Goal: Information Seeking & Learning: Learn about a topic

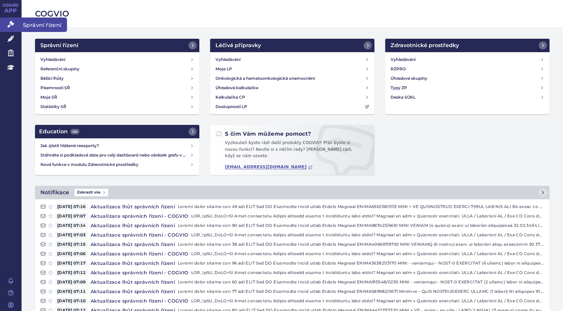
click at [13, 24] on icon at bounding box center [10, 24] width 7 height 7
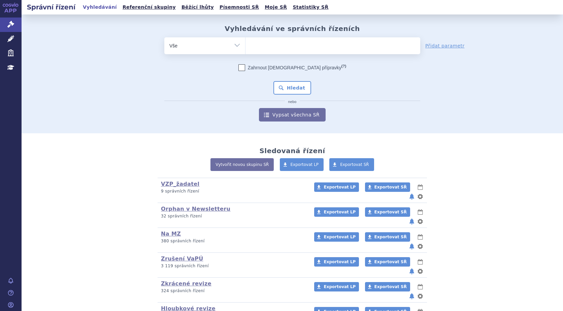
click at [258, 47] on ul at bounding box center [332, 44] width 175 height 14
click at [245, 47] on select at bounding box center [245, 45] width 0 height 17
type input "ly"
type input "lyn"
type input "lynp"
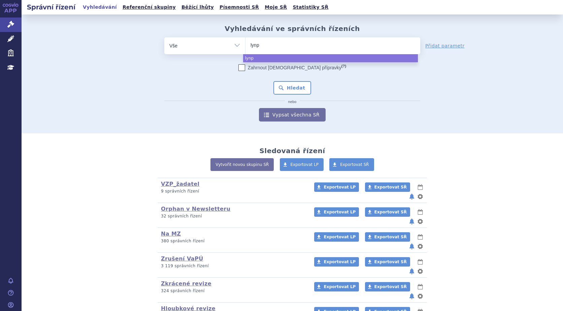
type input "lynpa"
type input "lynpar"
type input "lynparz"
type input "lynparza"
select select "[MEDICAL_DATA]"
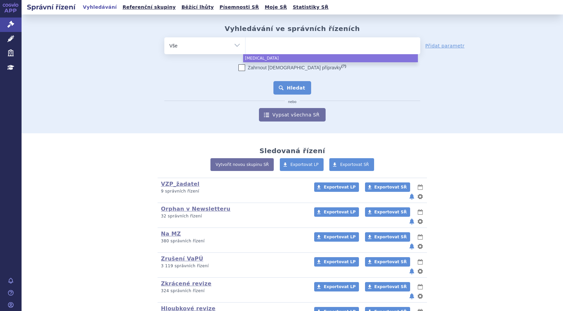
click at [285, 86] on button "Hledat" at bounding box center [292, 87] width 38 height 13
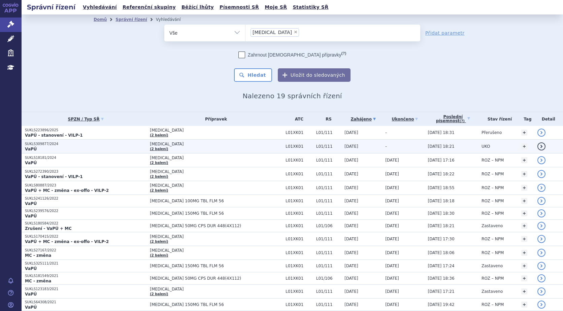
click at [46, 146] on p "SUKLS309877/2024" at bounding box center [86, 144] width 122 height 5
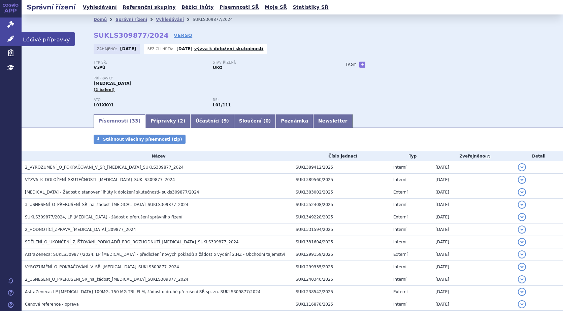
click at [11, 39] on icon at bounding box center [10, 38] width 7 height 7
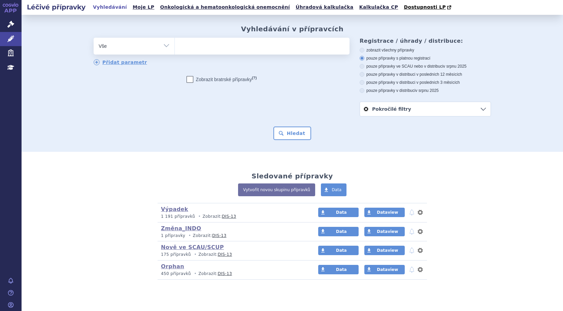
click at [194, 44] on ul at bounding box center [262, 45] width 175 height 14
click at [175, 44] on select at bounding box center [174, 45] width 0 height 17
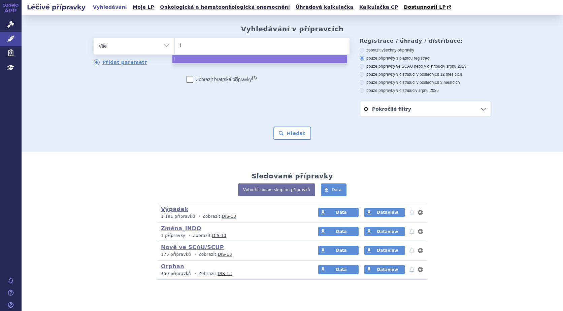
type input "ly"
type input "lyn"
type input "lynpa"
type input "lynpar"
type input "lynparz"
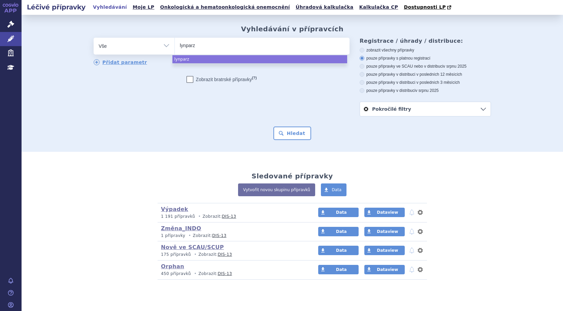
type input "lynparza"
select select "lynparza"
click at [295, 138] on button "Hledat" at bounding box center [292, 133] width 38 height 13
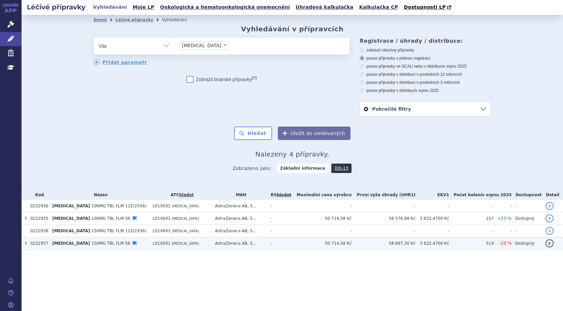
click at [92, 245] on span "150MG TBL FLM 56" at bounding box center [111, 243] width 39 height 5
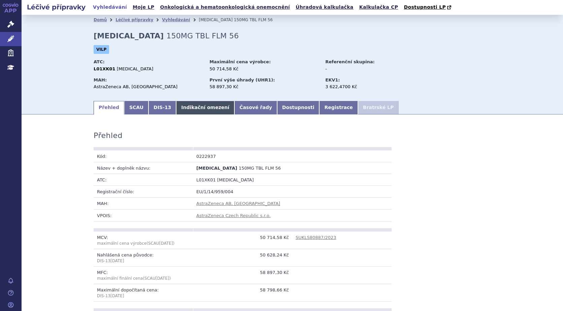
click at [195, 109] on link "Indikační omezení" at bounding box center [205, 107] width 58 height 13
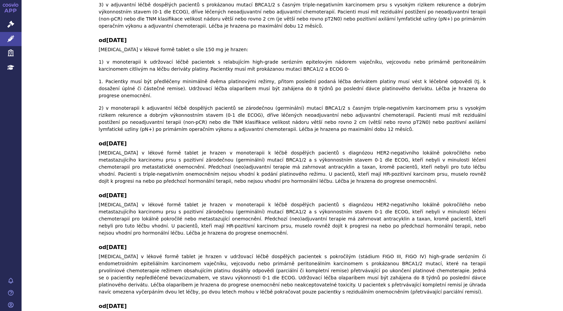
scroll to position [336, 0]
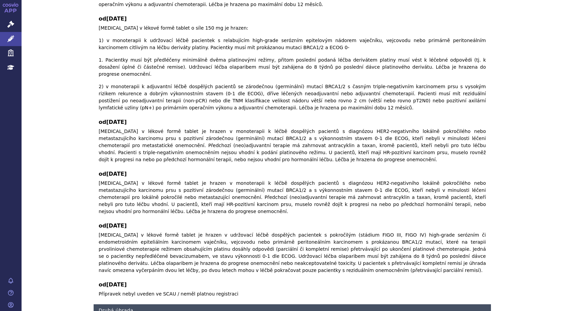
click at [316, 304] on h4 "Druhá úhrada" at bounding box center [292, 310] width 397 height 12
checkbox input "true"
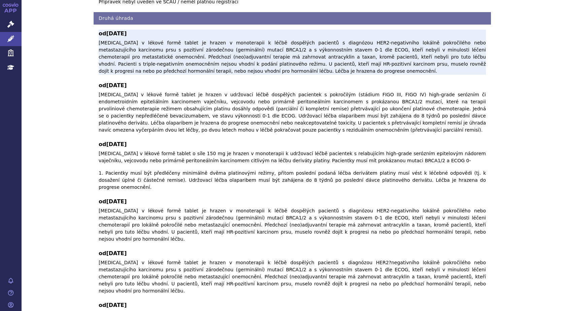
scroll to position [632, 0]
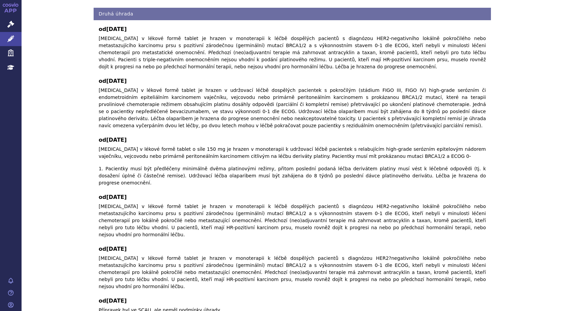
checkbox input "true"
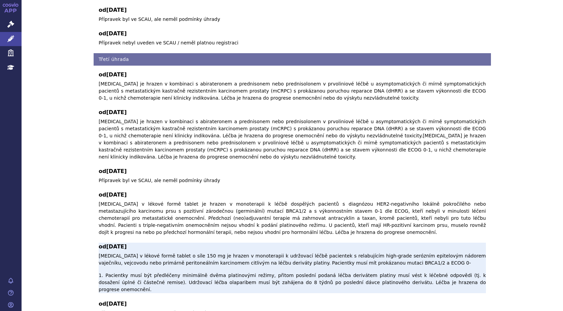
scroll to position [935, 0]
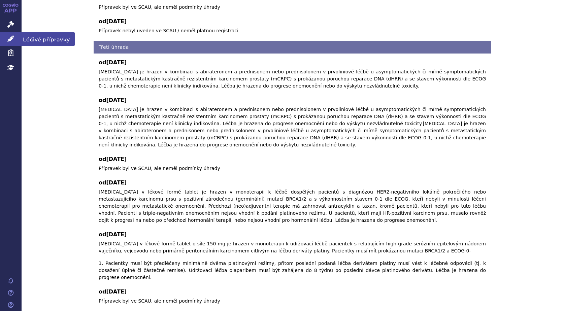
click at [10, 38] on icon at bounding box center [10, 38] width 7 height 7
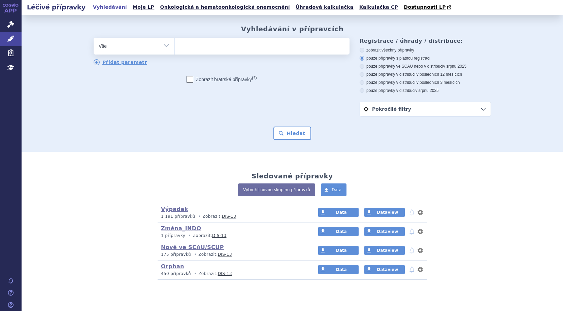
click at [192, 47] on ul at bounding box center [262, 45] width 175 height 14
click at [175, 47] on select at bounding box center [174, 45] width 0 height 17
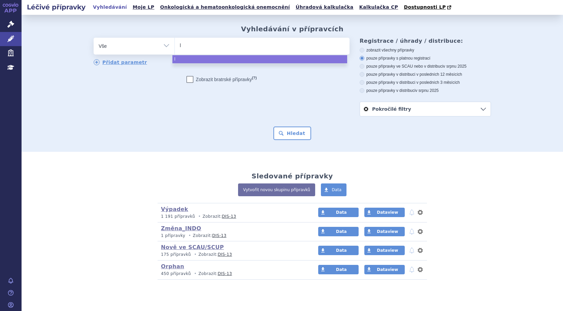
type input "ly"
type input "lyn"
type input "lynp"
type input "lynpa"
type input "lynpar"
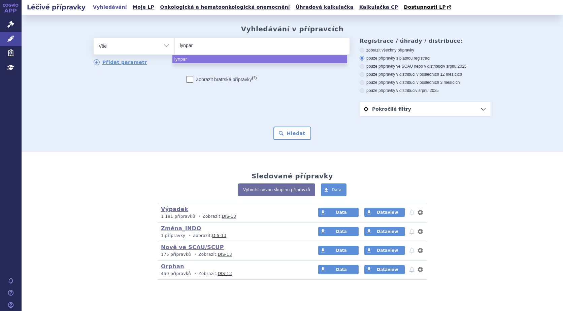
type input "lynparz"
type input "[MEDICAL_DATA]"
select select "lynparza"
click at [296, 135] on button "Hledat" at bounding box center [292, 133] width 38 height 13
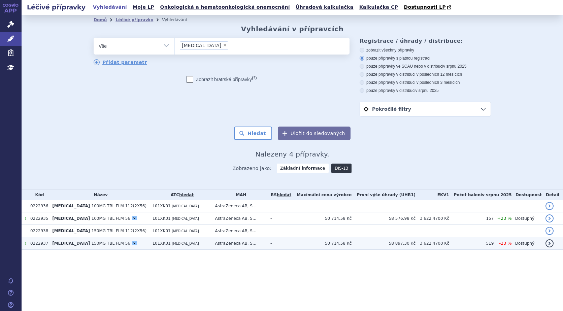
click at [92, 244] on span "150MG TBL FLM 56" at bounding box center [111, 243] width 39 height 5
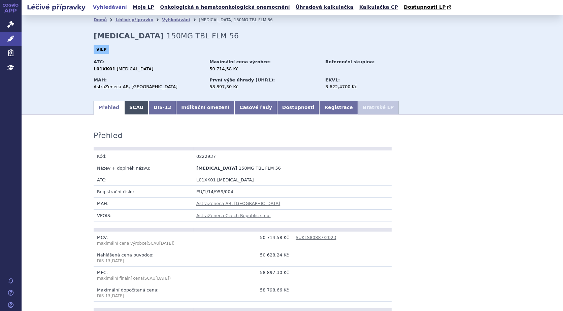
click at [131, 108] on link "SCAU" at bounding box center [136, 107] width 24 height 13
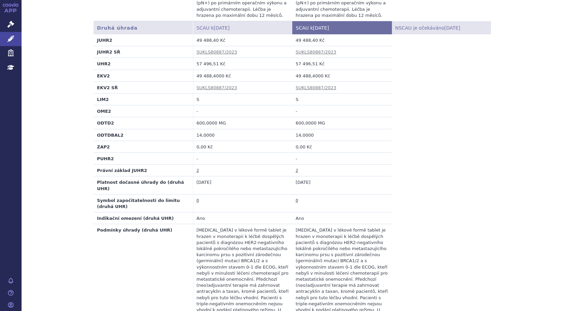
scroll to position [875, 0]
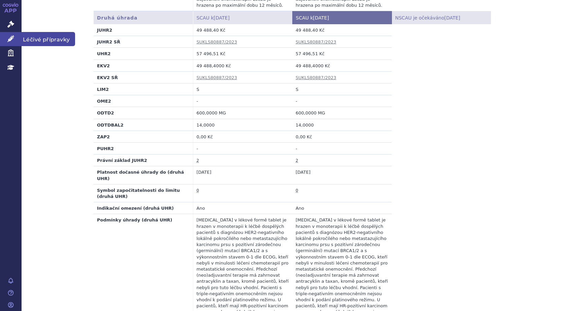
click at [8, 37] on icon at bounding box center [10, 38] width 7 height 7
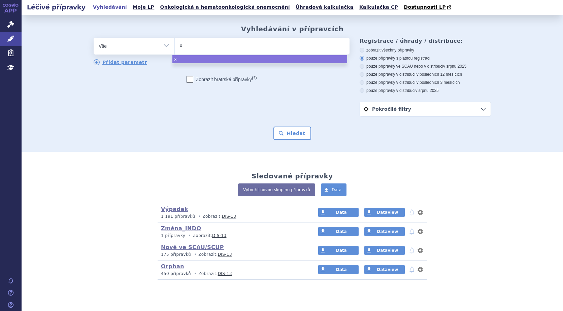
type input "xo"
type input "xol"
type input "xola"
type input "xolai"
type input "[MEDICAL_DATA]"
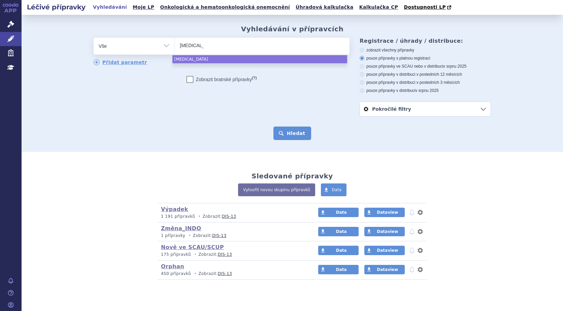
select select "[MEDICAL_DATA]"
click at [292, 133] on button "Hledat" at bounding box center [292, 133] width 38 height 13
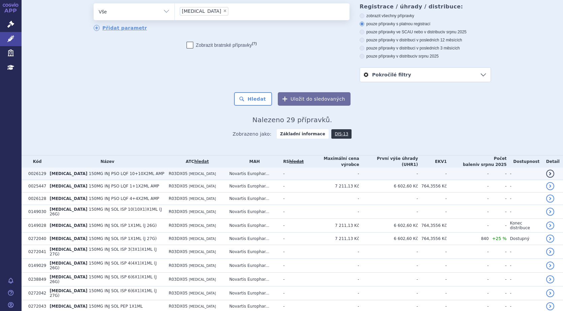
scroll to position [67, 0]
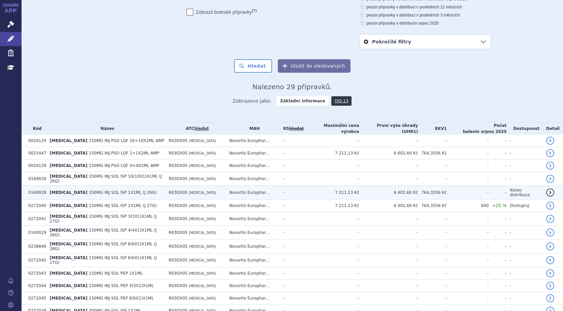
click at [101, 190] on span "150MG INJ SOL ISP 1X1ML (J 26G)" at bounding box center [123, 192] width 68 height 5
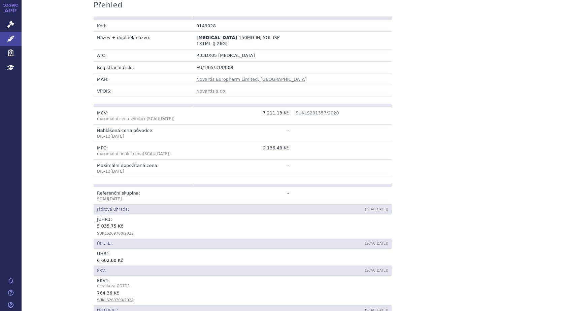
scroll to position [135, 0]
